Goal: Find specific page/section: Find specific page/section

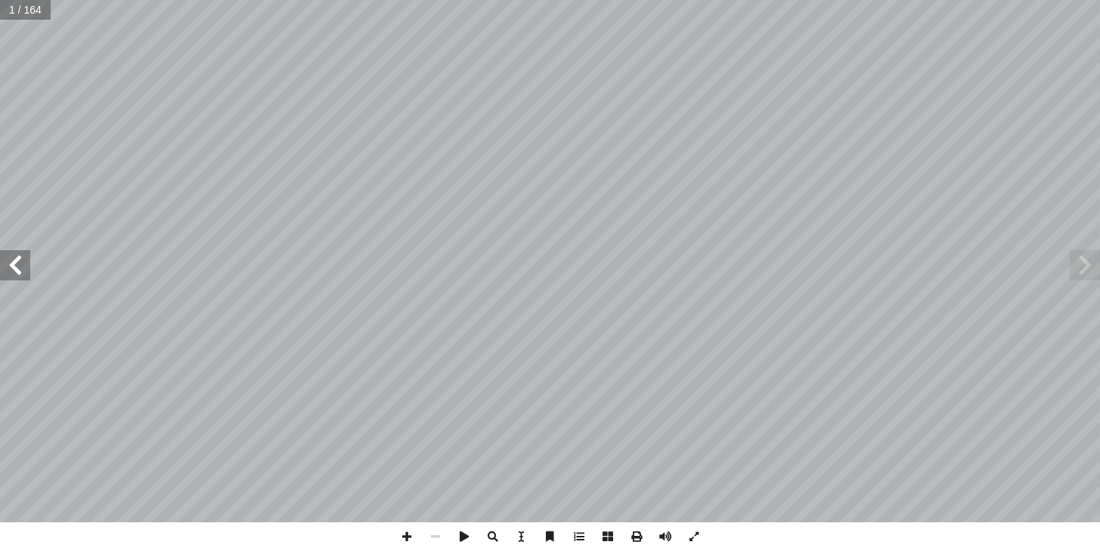
click at [11, 276] on span at bounding box center [15, 265] width 30 height 30
click at [9, 275] on span at bounding box center [15, 265] width 30 height 30
click at [1089, 274] on span at bounding box center [1084, 265] width 30 height 30
click at [17, 267] on span at bounding box center [15, 265] width 30 height 30
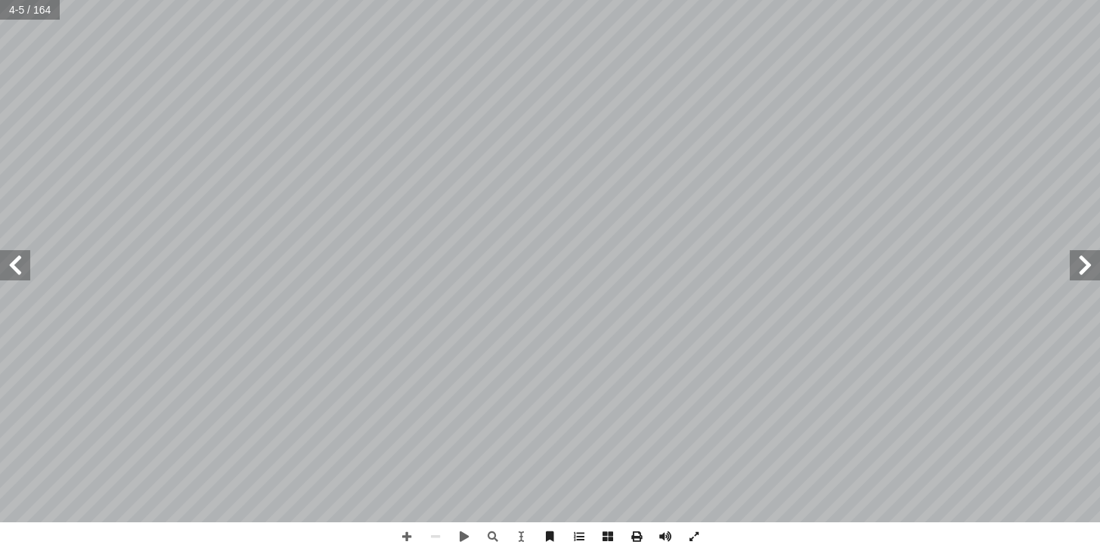
click at [17, 267] on span at bounding box center [15, 265] width 30 height 30
click at [6, 270] on span at bounding box center [15, 265] width 30 height 30
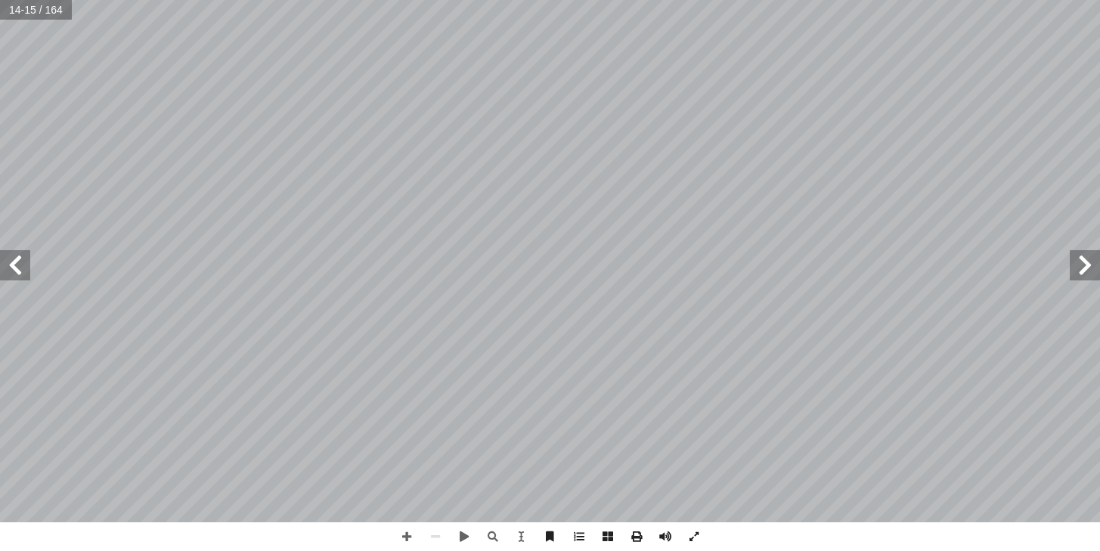
click at [7, 269] on span at bounding box center [15, 265] width 30 height 30
click at [4, 265] on span at bounding box center [15, 265] width 30 height 30
click at [11, 262] on span at bounding box center [15, 265] width 30 height 30
click at [12, 262] on span at bounding box center [15, 265] width 30 height 30
click at [13, 262] on span at bounding box center [15, 265] width 30 height 30
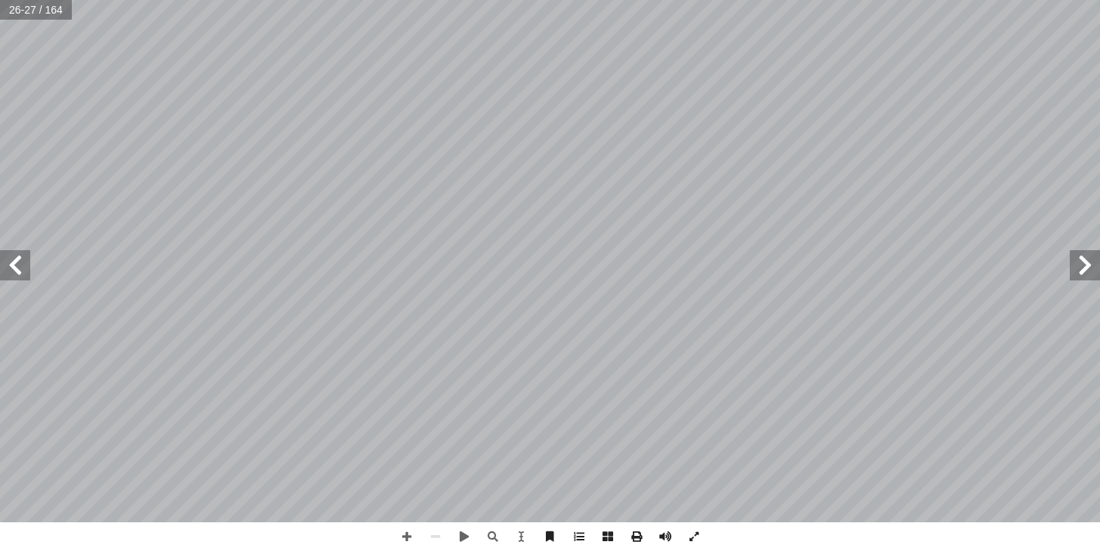
click at [1082, 272] on span at bounding box center [1084, 265] width 30 height 30
click at [18, 255] on span at bounding box center [15, 265] width 30 height 30
click at [10, 279] on span at bounding box center [15, 265] width 30 height 30
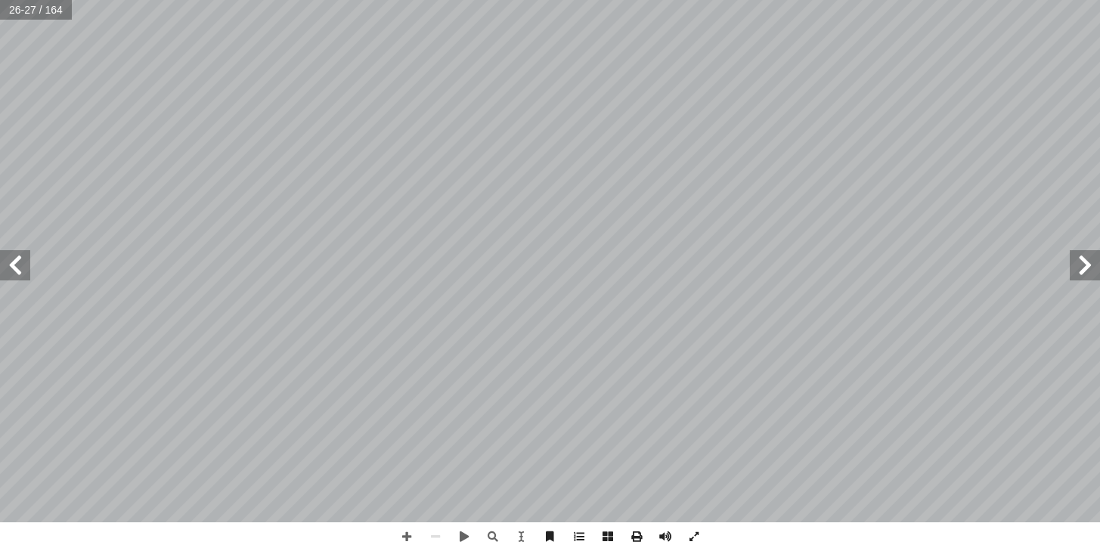
click at [10, 279] on span at bounding box center [15, 265] width 30 height 30
click at [19, 273] on span at bounding box center [15, 265] width 30 height 30
click at [1075, 265] on span at bounding box center [1084, 265] width 30 height 30
click at [14, 267] on span at bounding box center [15, 265] width 30 height 30
click at [15, 267] on span at bounding box center [15, 265] width 30 height 30
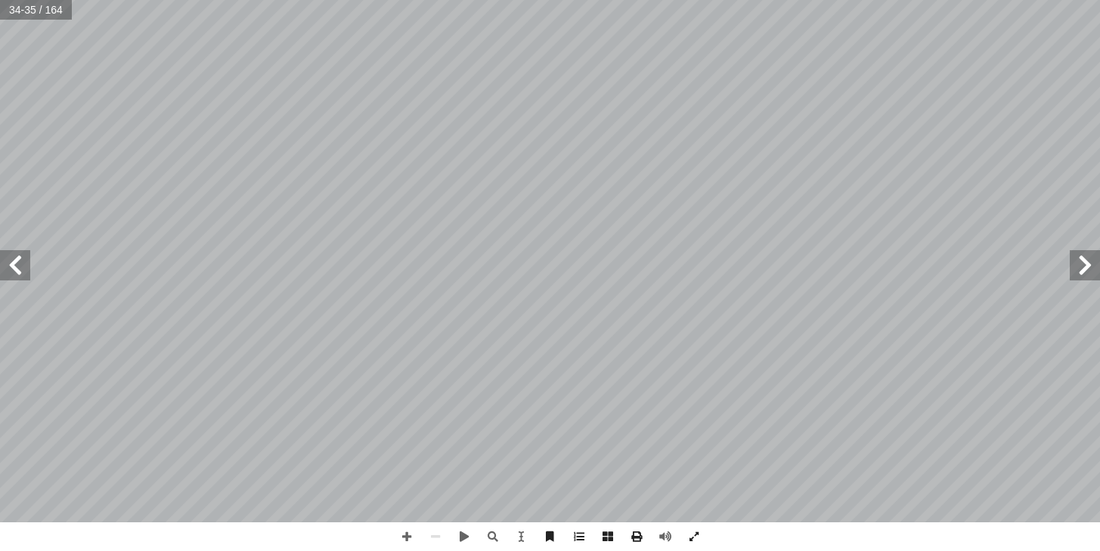
click at [1084, 265] on span at bounding box center [1084, 265] width 30 height 30
click at [12, 274] on span at bounding box center [15, 265] width 30 height 30
click at [7, 273] on span at bounding box center [15, 265] width 30 height 30
click at [8, 271] on span at bounding box center [15, 265] width 30 height 30
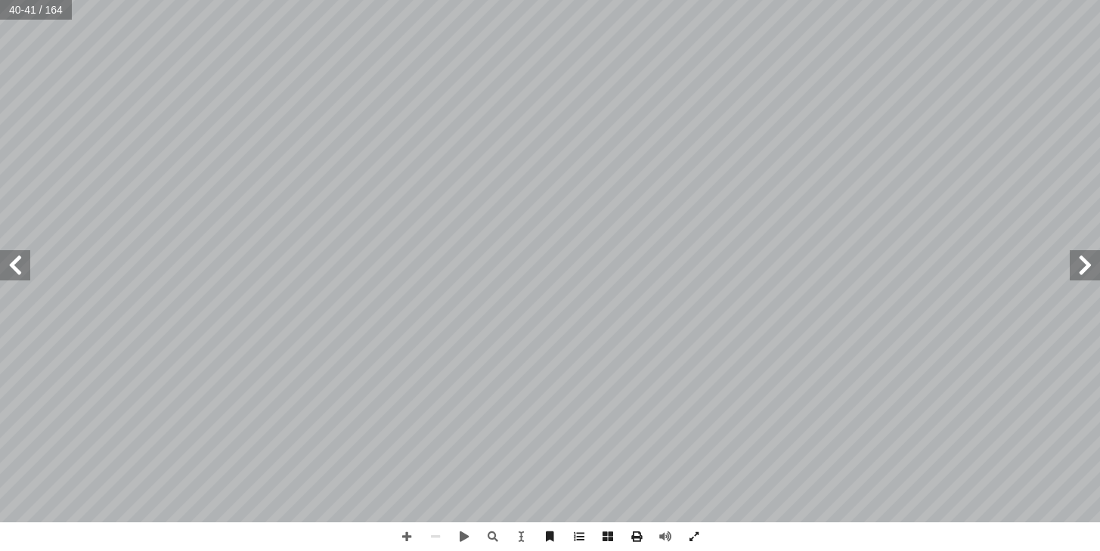
click at [8, 272] on span at bounding box center [15, 265] width 30 height 30
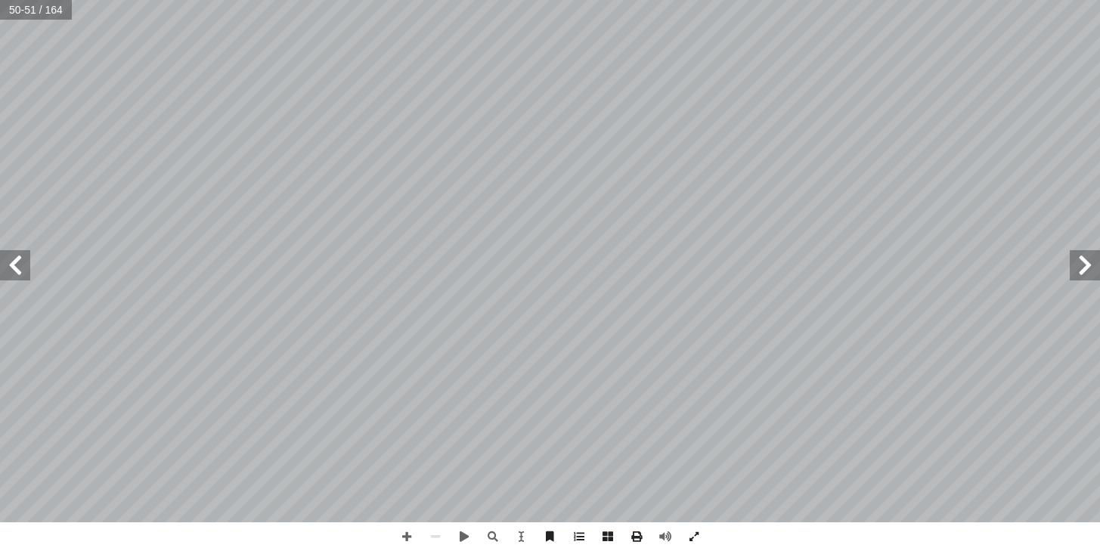
click at [15, 277] on span at bounding box center [15, 265] width 30 height 30
click at [12, 275] on span at bounding box center [15, 265] width 30 height 30
click at [1083, 265] on span at bounding box center [1084, 265] width 30 height 30
click at [1082, 265] on span at bounding box center [1084, 265] width 30 height 30
click at [1082, 266] on span at bounding box center [1084, 265] width 30 height 30
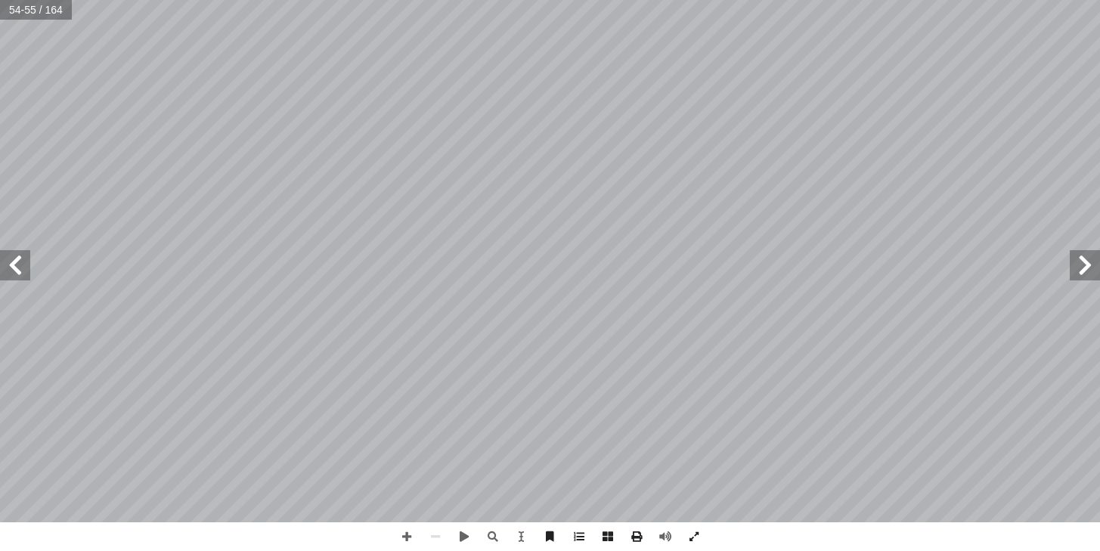
click at [1082, 266] on span at bounding box center [1084, 265] width 30 height 30
click at [1082, 267] on span at bounding box center [1084, 265] width 30 height 30
click at [1088, 261] on span at bounding box center [1084, 265] width 30 height 30
click at [1088, 260] on span at bounding box center [1084, 265] width 30 height 30
click at [1088, 261] on span at bounding box center [1084, 265] width 30 height 30
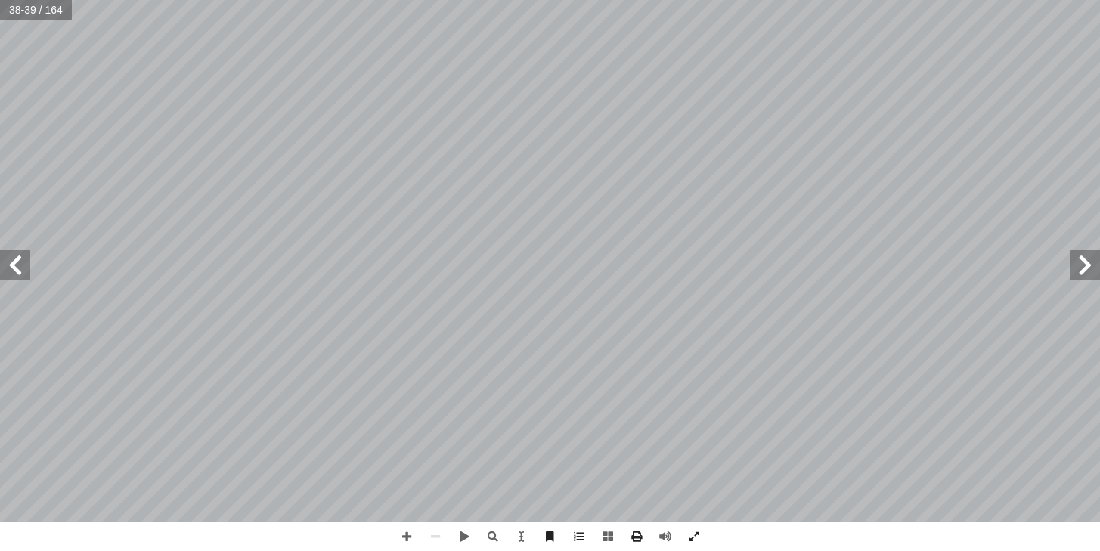
click at [1087, 266] on span at bounding box center [1084, 265] width 30 height 30
click at [11, 271] on span at bounding box center [15, 265] width 30 height 30
click at [10, 271] on span at bounding box center [15, 265] width 30 height 30
click at [10, 272] on span at bounding box center [15, 265] width 30 height 30
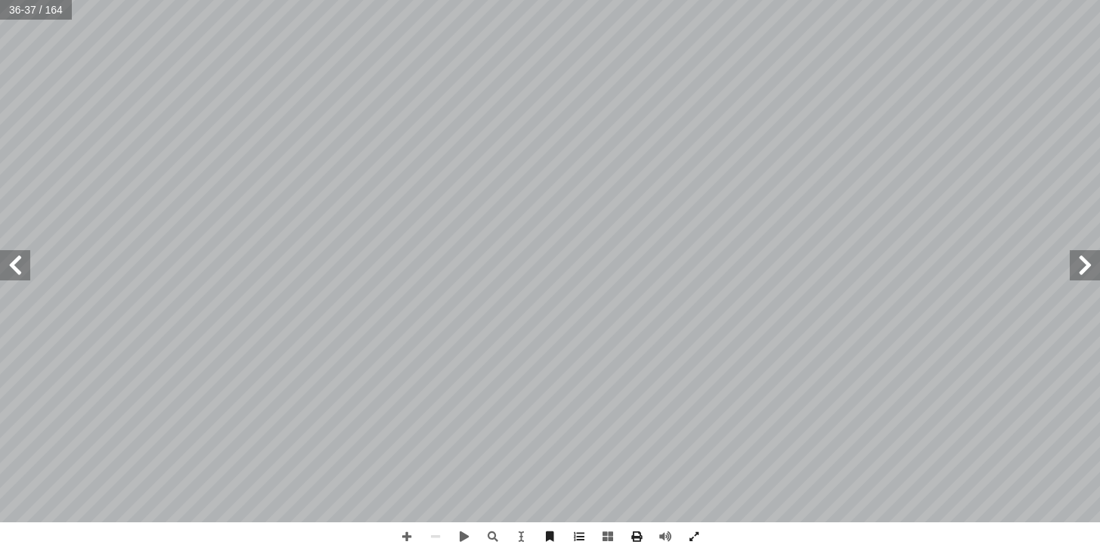
click at [10, 273] on span at bounding box center [15, 265] width 30 height 30
click at [23, 263] on span at bounding box center [15, 265] width 30 height 30
click at [23, 264] on span at bounding box center [15, 265] width 30 height 30
click at [23, 262] on span at bounding box center [15, 265] width 30 height 30
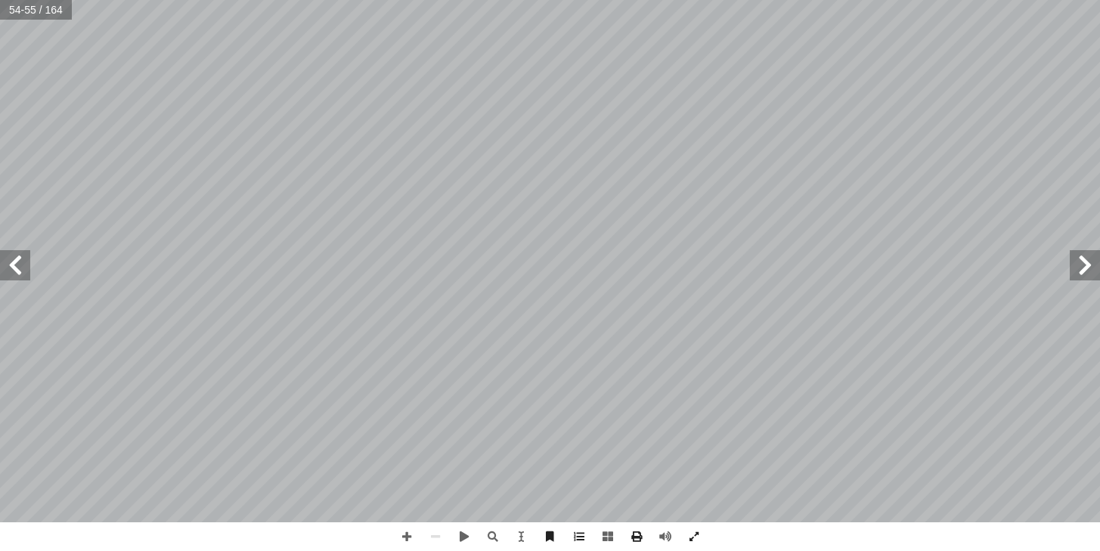
click at [23, 262] on span at bounding box center [15, 265] width 30 height 30
click at [1088, 267] on span at bounding box center [1084, 265] width 30 height 30
click at [20, 260] on span at bounding box center [15, 265] width 30 height 30
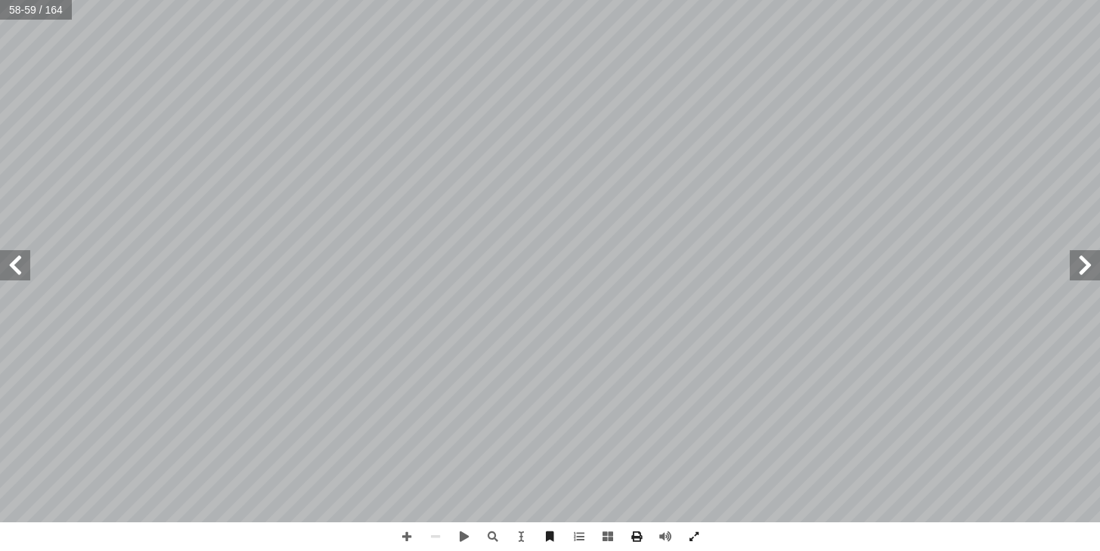
click at [20, 259] on span at bounding box center [15, 265] width 30 height 30
click at [1079, 280] on span at bounding box center [1084, 265] width 30 height 30
click at [7, 265] on span at bounding box center [15, 265] width 30 height 30
click at [6, 265] on span at bounding box center [15, 265] width 30 height 30
click at [5, 266] on span at bounding box center [15, 265] width 30 height 30
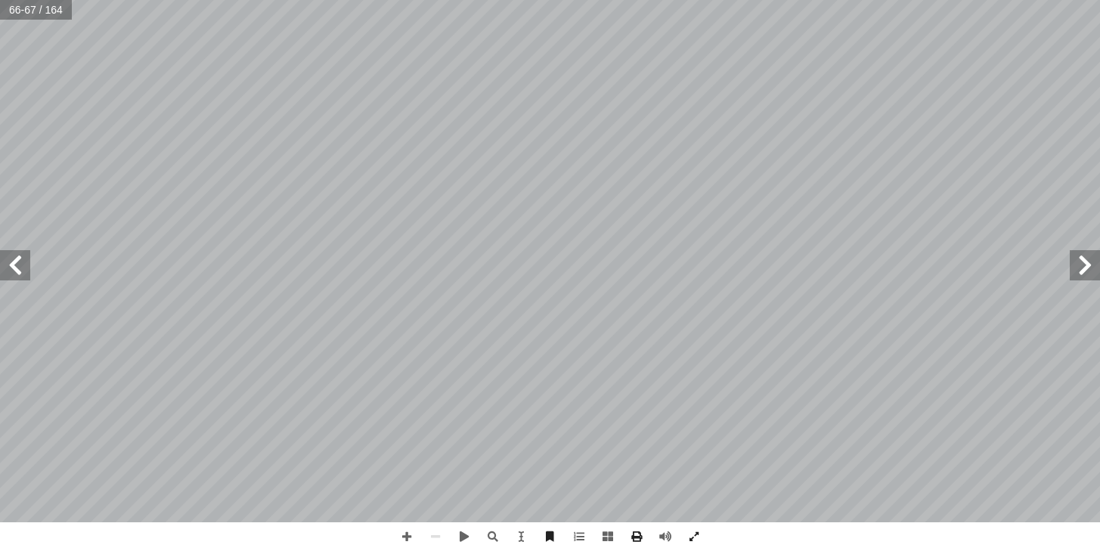
click at [4, 267] on span at bounding box center [15, 265] width 30 height 30
click at [14, 274] on span at bounding box center [15, 265] width 30 height 30
click at [14, 260] on span at bounding box center [15, 265] width 30 height 30
click at [17, 265] on span at bounding box center [15, 265] width 30 height 30
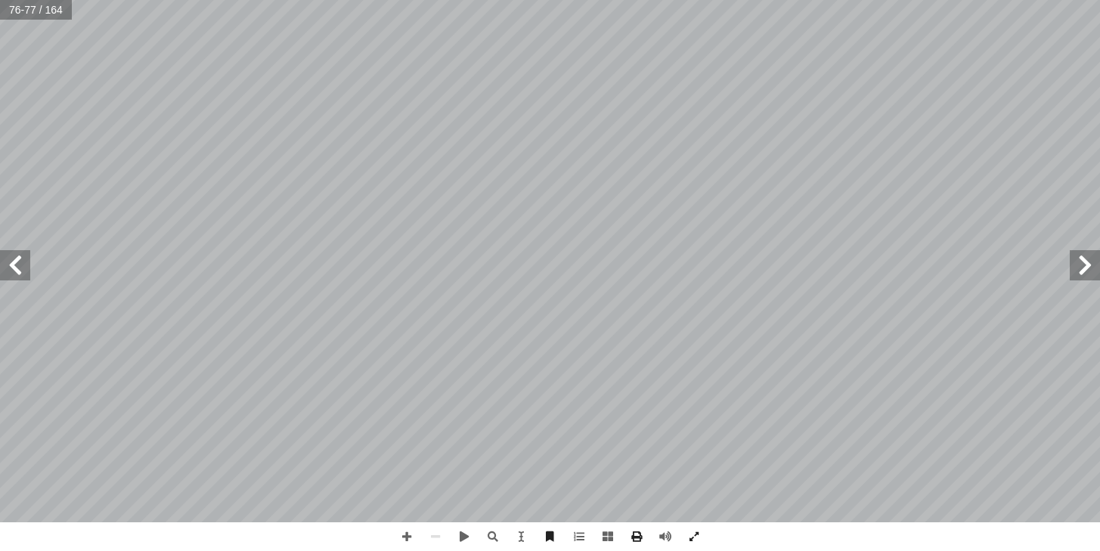
click at [1087, 270] on span at bounding box center [1084, 265] width 30 height 30
click at [12, 269] on span at bounding box center [15, 265] width 30 height 30
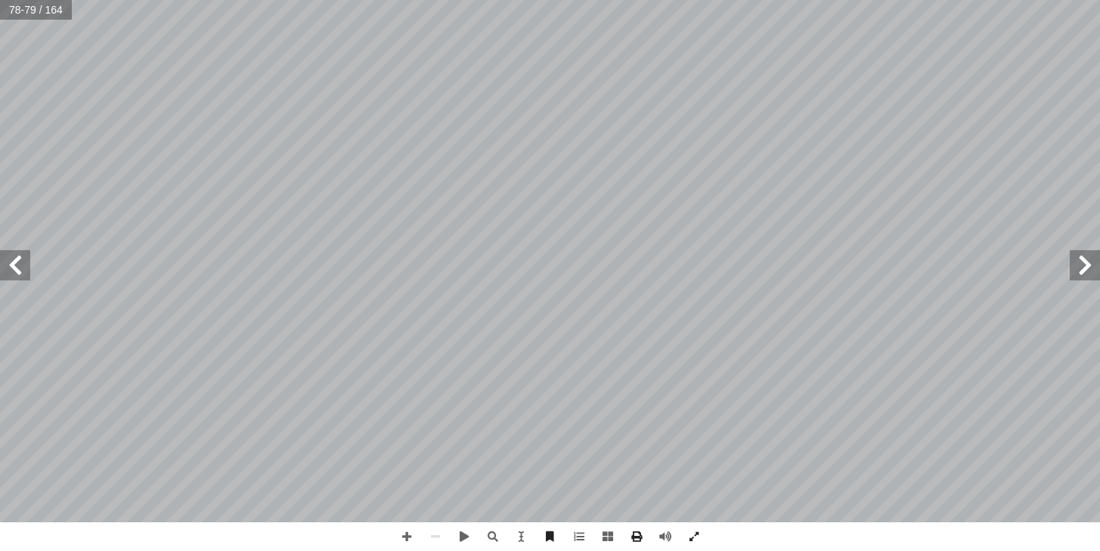
click at [27, 264] on span at bounding box center [15, 265] width 30 height 30
click at [26, 264] on span at bounding box center [15, 265] width 30 height 30
click at [26, 263] on span at bounding box center [15, 265] width 30 height 30
